Goal: Information Seeking & Learning: Learn about a topic

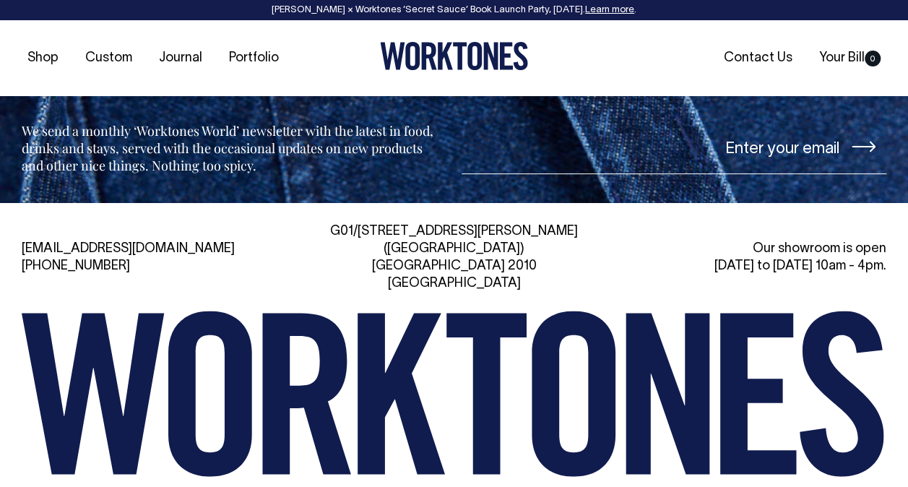
scroll to position [5615, 0]
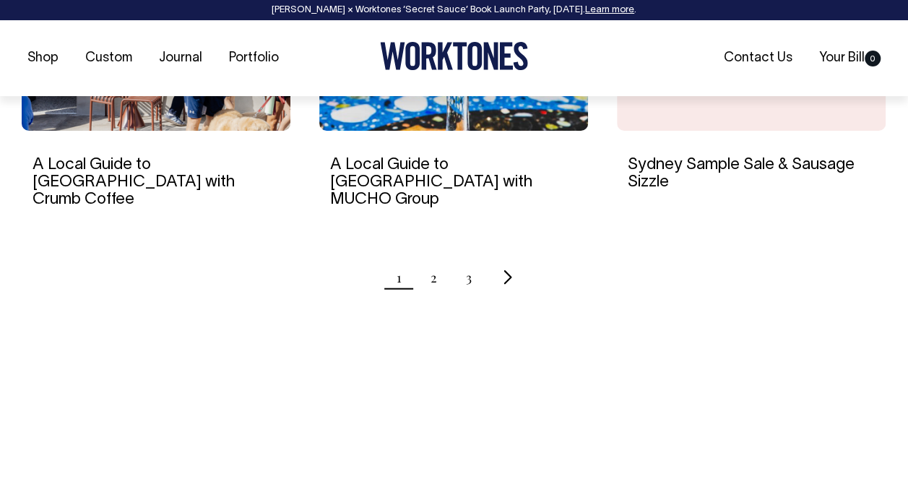
scroll to position [1590, 0]
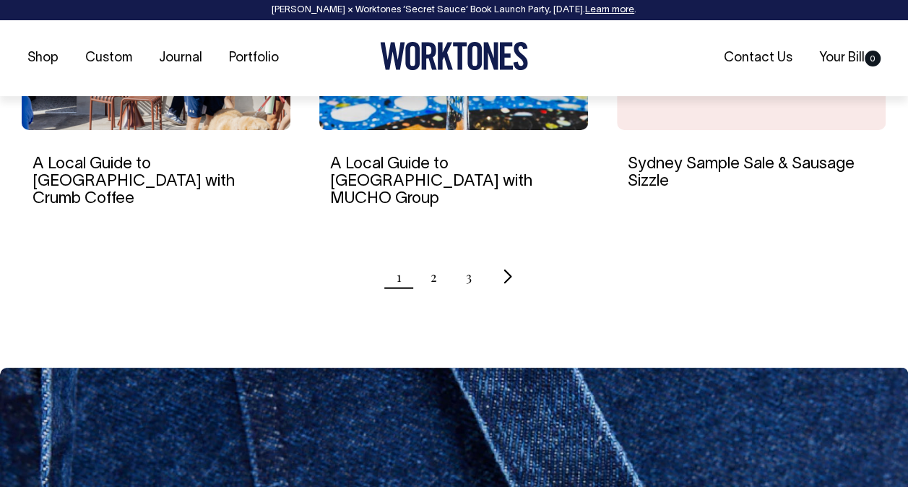
click at [509, 270] on icon "Next page" at bounding box center [507, 277] width 9 height 15
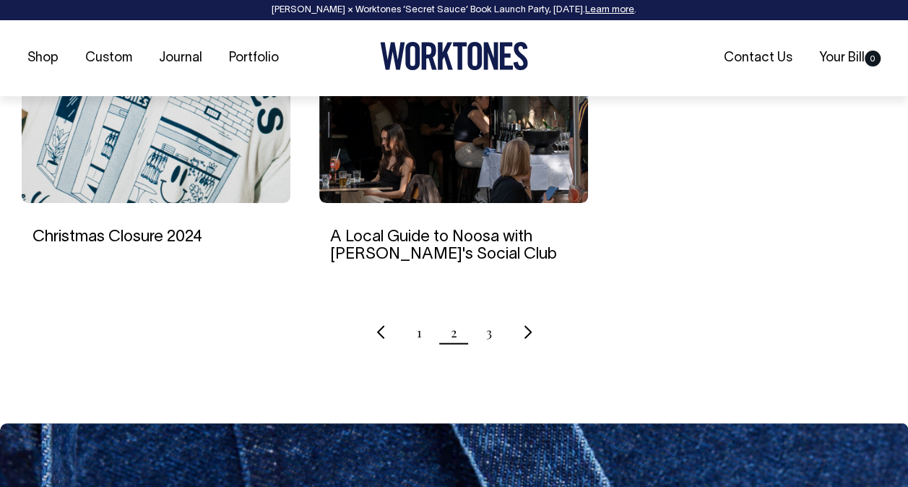
scroll to position [1518, 0]
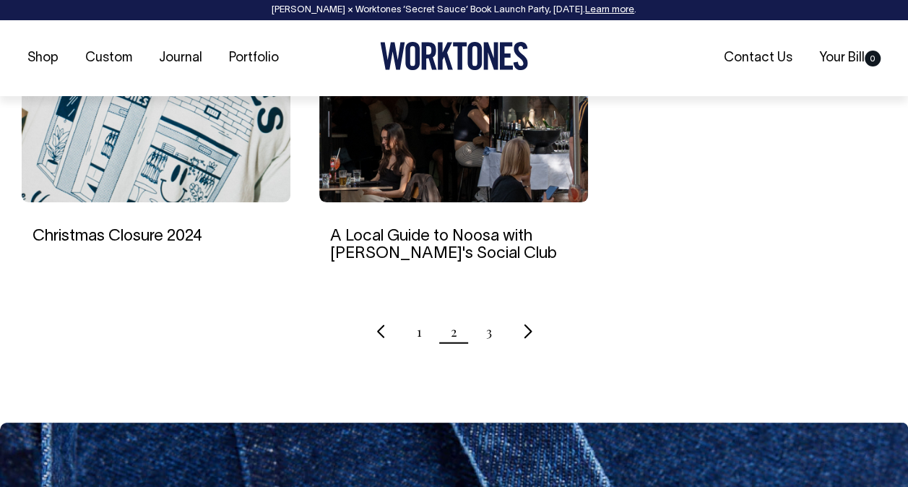
click at [525, 324] on icon "Next page" at bounding box center [527, 331] width 9 height 15
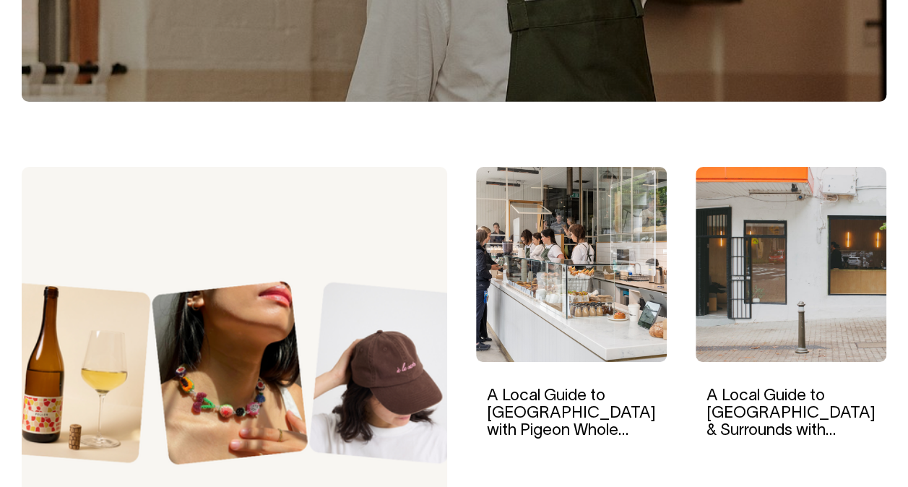
scroll to position [361, 0]
click at [780, 399] on link "A Local Guide to [GEOGRAPHIC_DATA] & Surrounds with Artificer Coffee" at bounding box center [791, 422] width 169 height 67
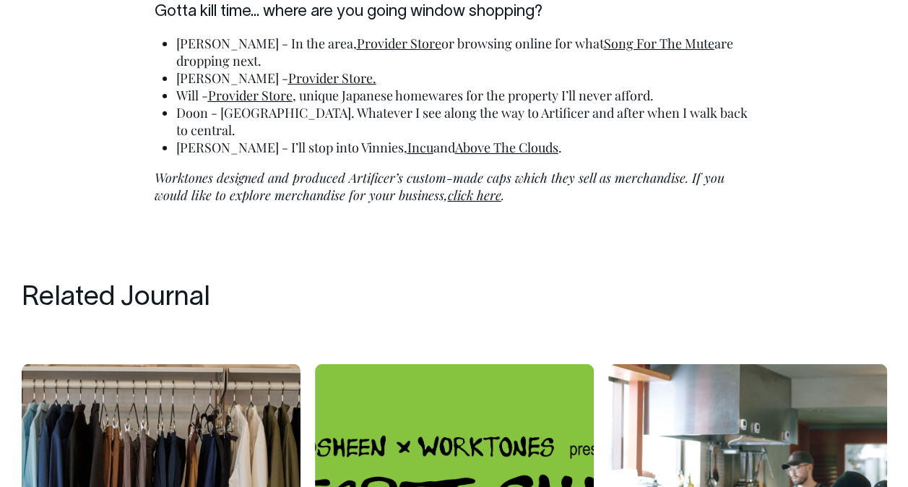
scroll to position [4408, 0]
